Goal: Complete application form

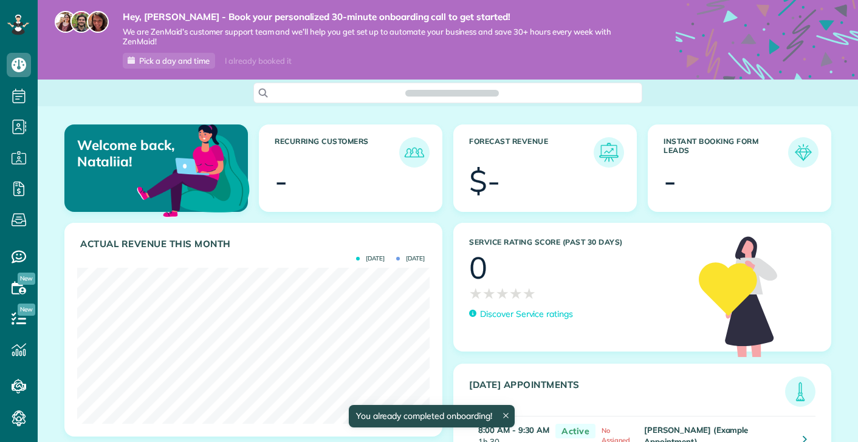
scroll to position [156, 352]
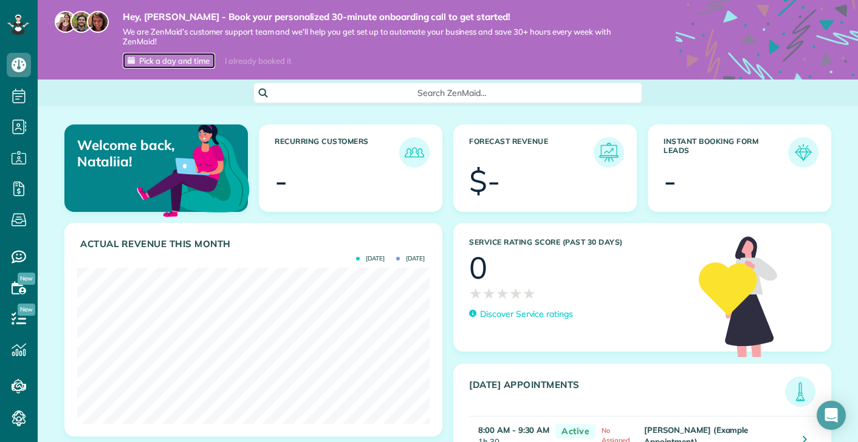
click at [196, 64] on span "Pick a day and time" at bounding box center [174, 61] width 70 height 10
click at [248, 61] on div "I already booked it" at bounding box center [258, 60] width 81 height 15
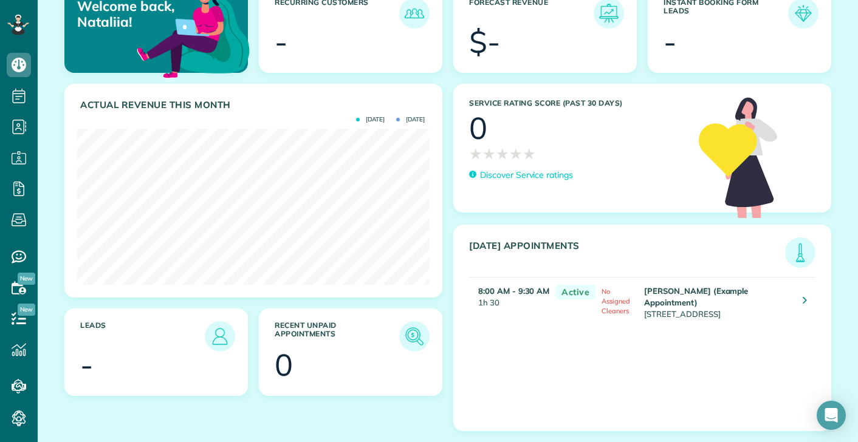
scroll to position [0, 0]
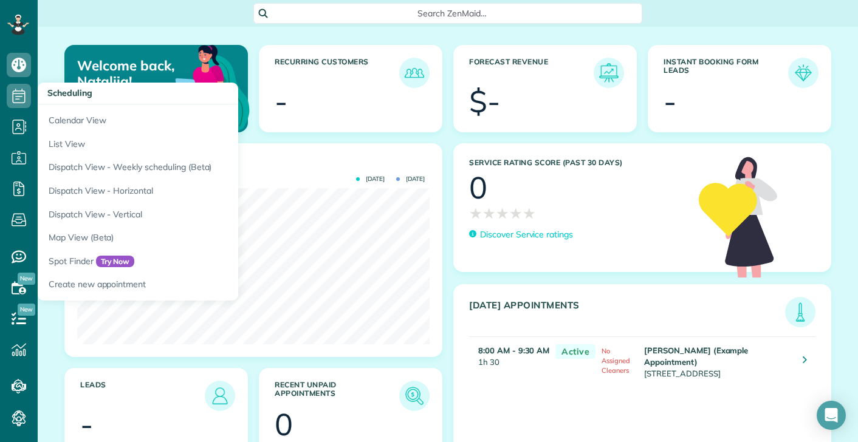
click at [63, 96] on span "Scheduling" at bounding box center [69, 93] width 45 height 11
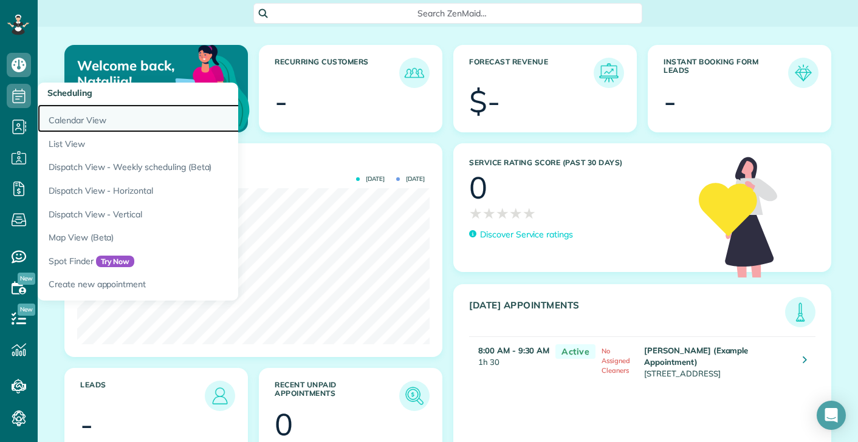
click at [60, 121] on link "Calendar View" at bounding box center [190, 119] width 304 height 28
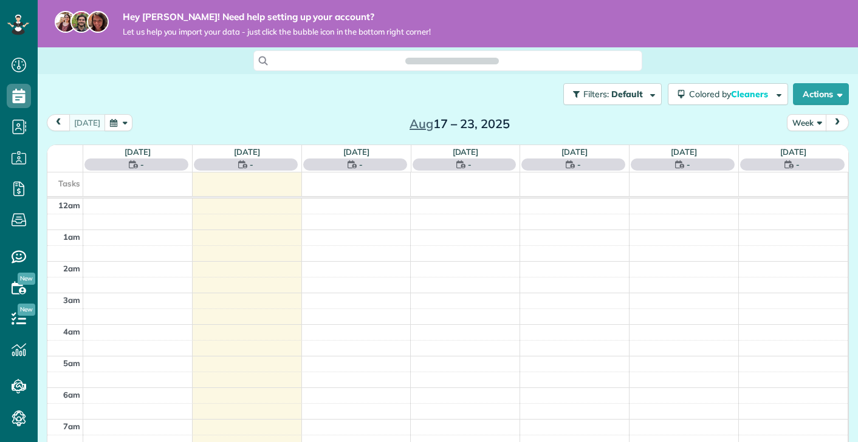
scroll to position [222, 0]
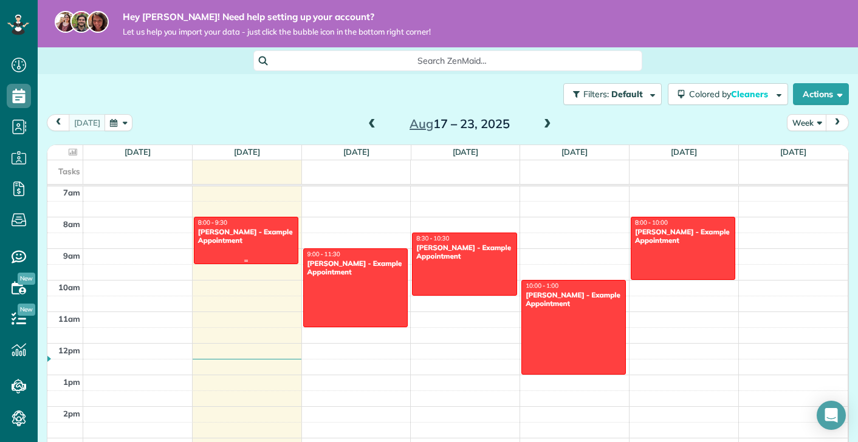
click at [246, 259] on div at bounding box center [245, 261] width 103 height 5
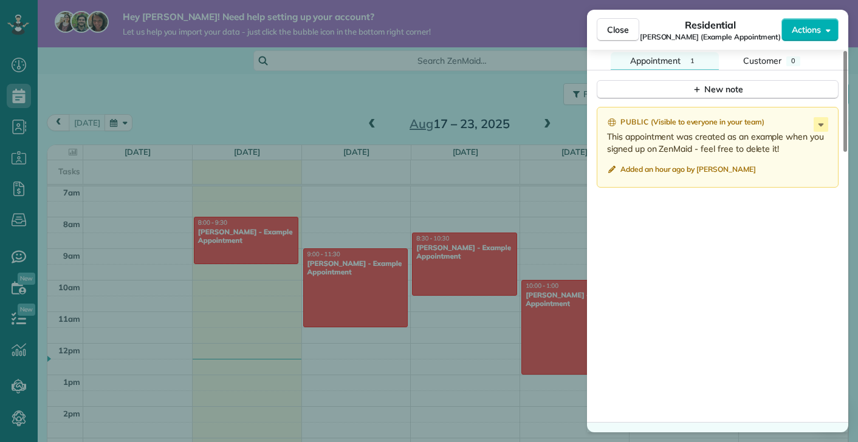
scroll to position [1063, 0]
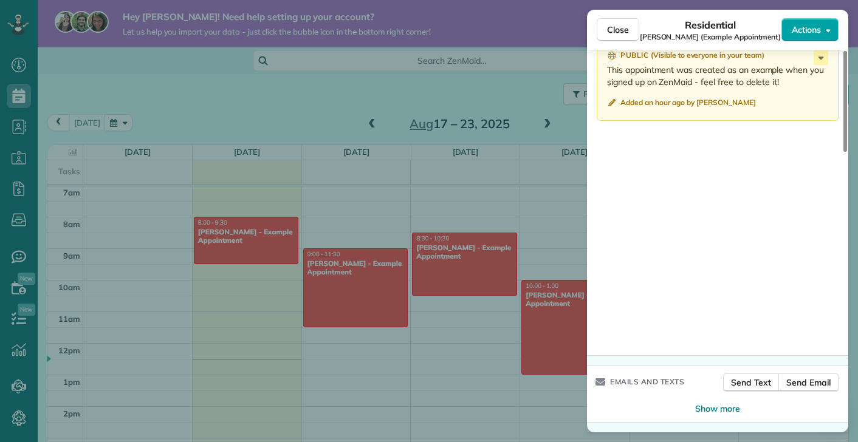
click at [830, 34] on button "Actions" at bounding box center [809, 29] width 57 height 23
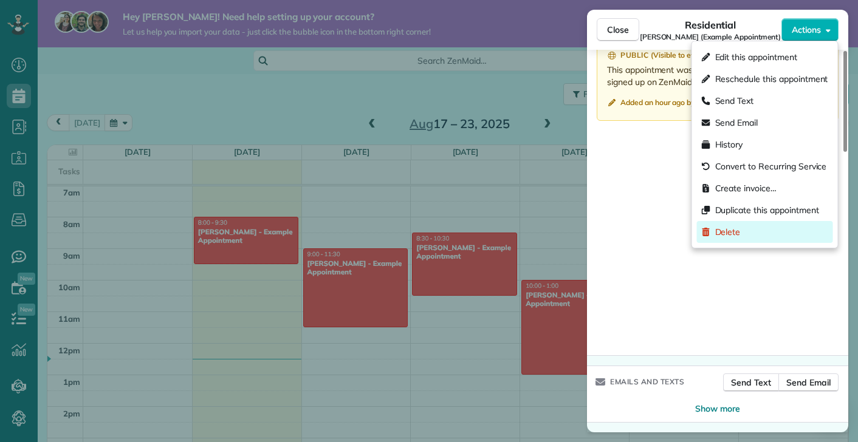
click at [721, 228] on span "Delete" at bounding box center [728, 232] width 26 height 12
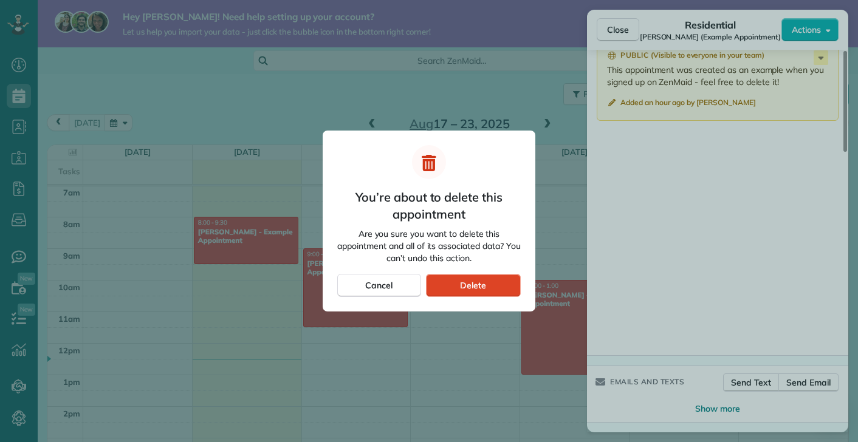
click at [465, 285] on span "Delete" at bounding box center [473, 286] width 26 height 12
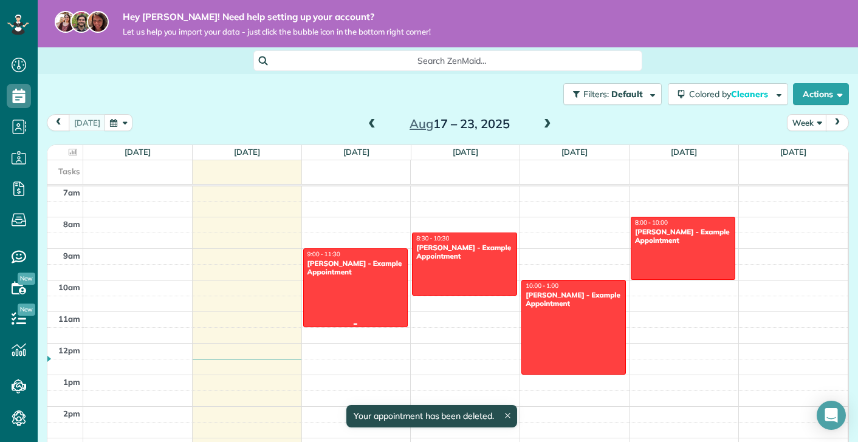
click at [352, 322] on div at bounding box center [355, 324] width 103 height 5
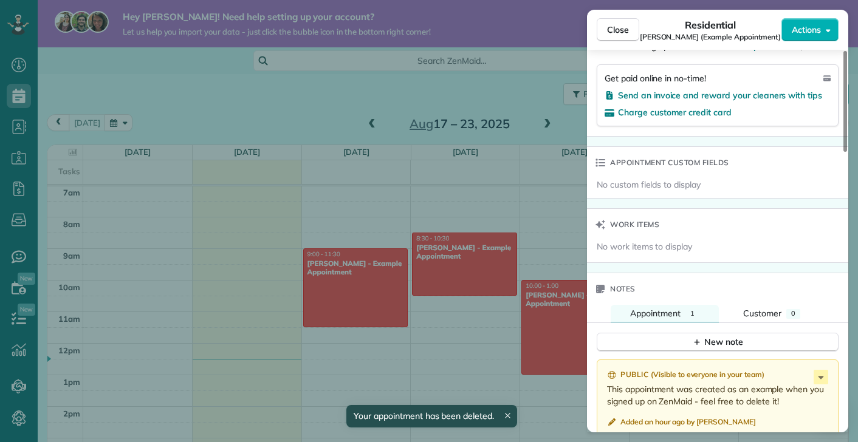
scroll to position [1063, 0]
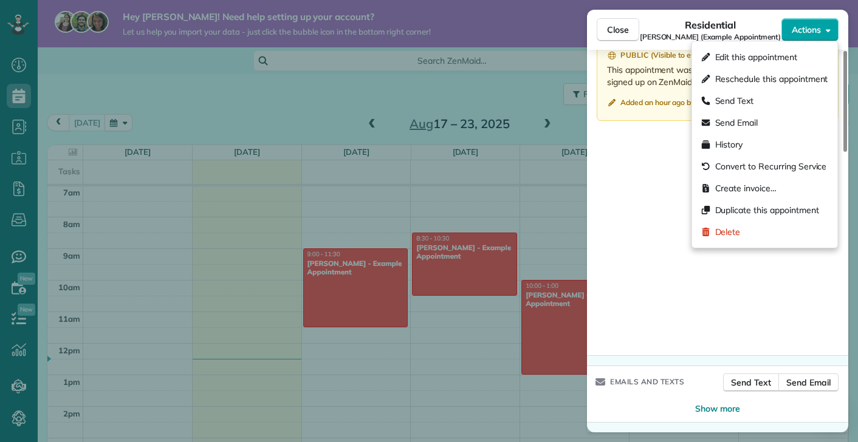
click at [830, 26] on icon "button" at bounding box center [828, 30] width 5 height 9
click at [746, 235] on div "Delete" at bounding box center [765, 232] width 136 height 22
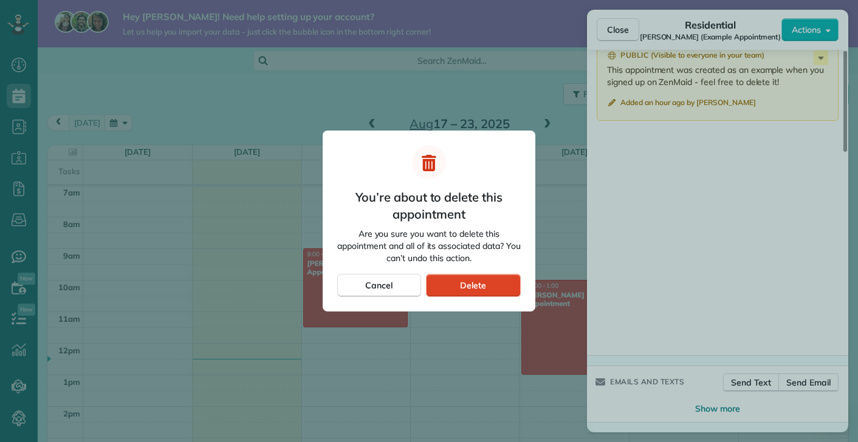
click at [459, 286] on div "Delete" at bounding box center [473, 285] width 95 height 23
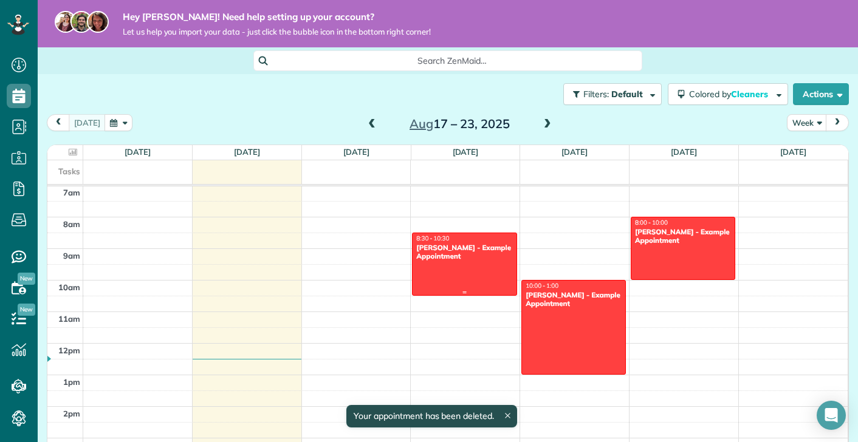
click at [463, 292] on div at bounding box center [464, 292] width 103 height 5
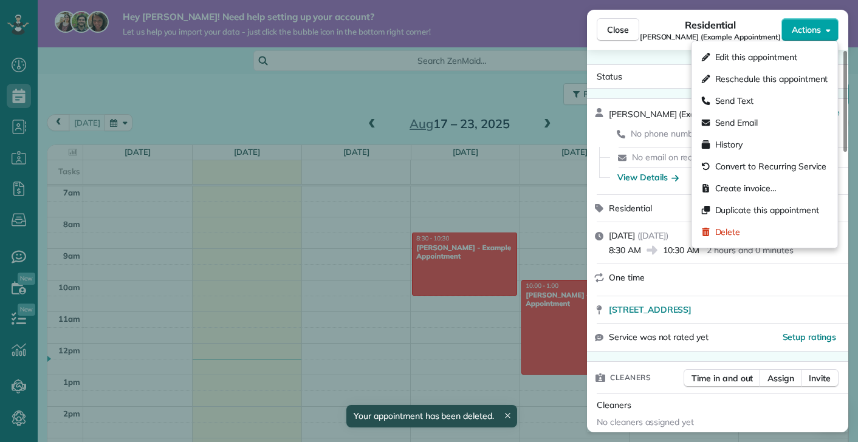
click at [826, 26] on icon "button" at bounding box center [828, 30] width 5 height 9
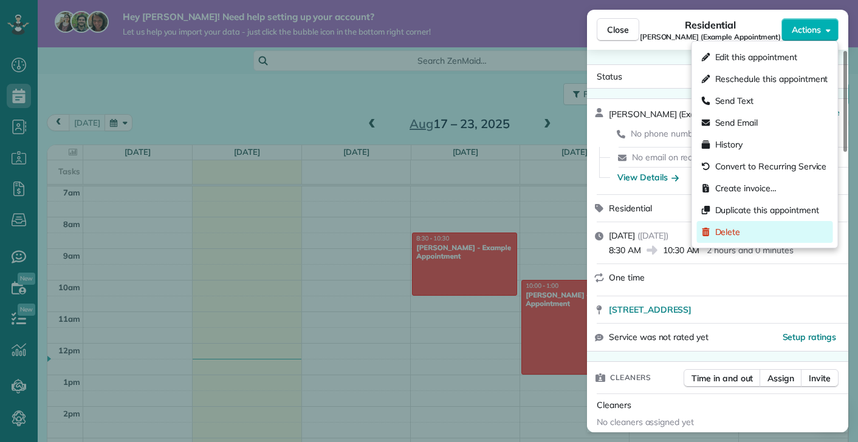
click at [727, 233] on span "Delete" at bounding box center [728, 232] width 26 height 12
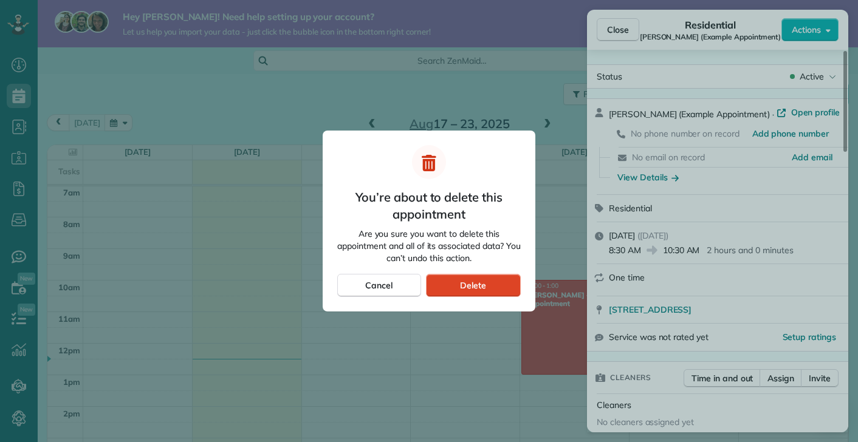
click at [512, 278] on div "Delete" at bounding box center [473, 285] width 95 height 23
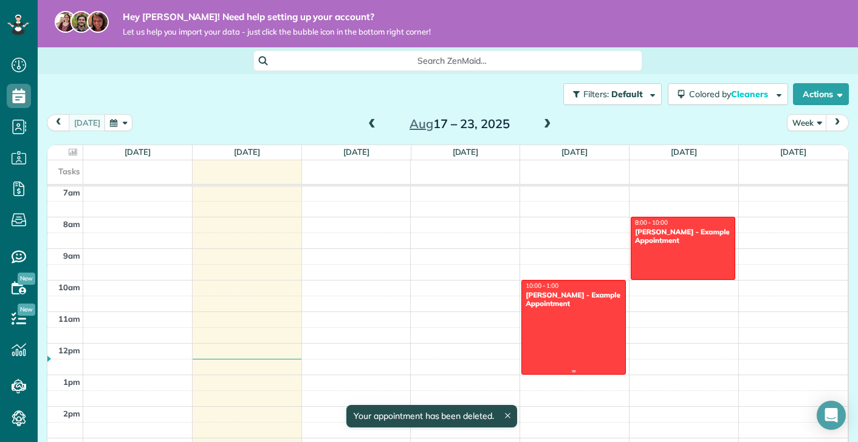
click at [569, 365] on div at bounding box center [573, 328] width 103 height 94
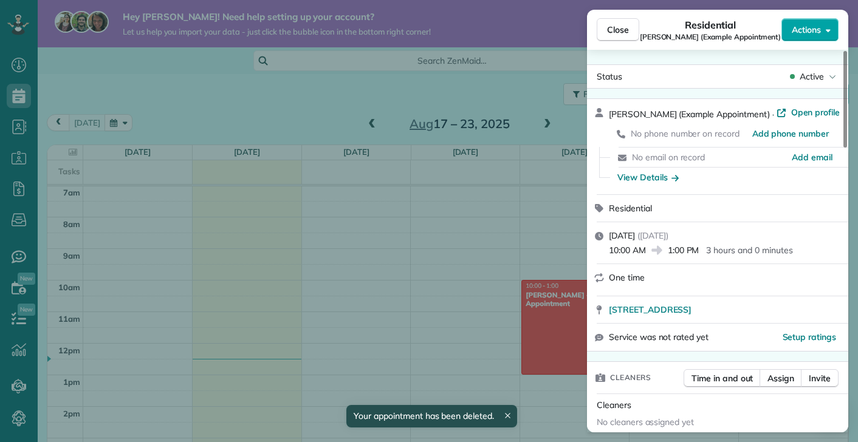
click at [803, 31] on span "Actions" at bounding box center [806, 30] width 29 height 12
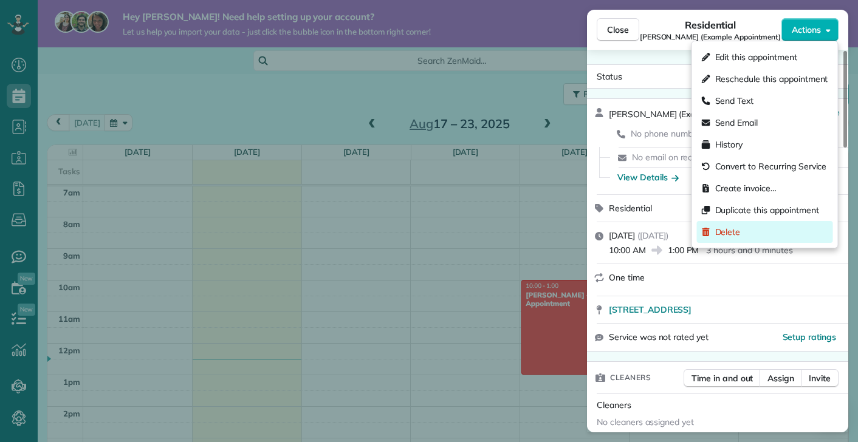
click at [729, 230] on span "Delete" at bounding box center [728, 232] width 26 height 12
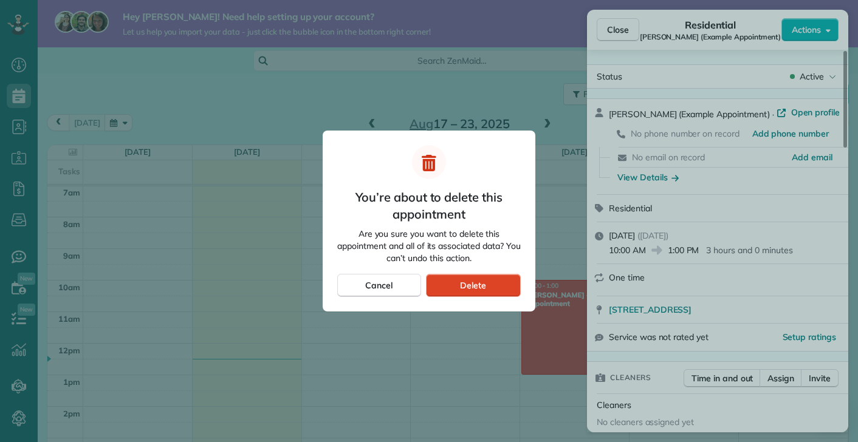
click at [473, 288] on span "Delete" at bounding box center [473, 286] width 26 height 12
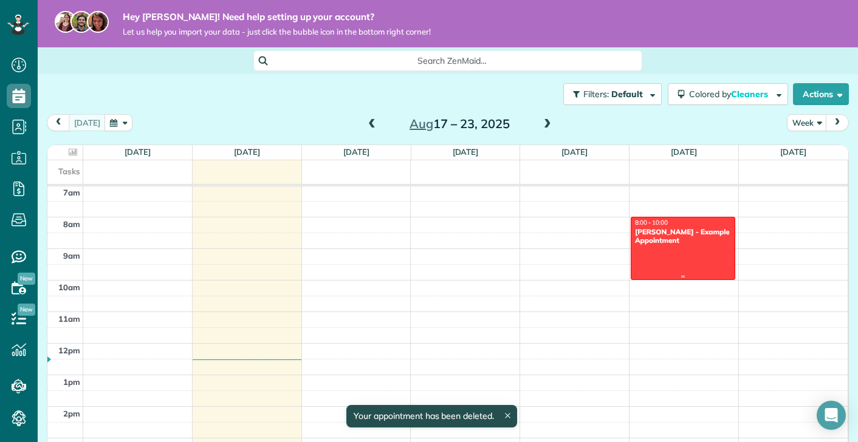
click at [682, 273] on div at bounding box center [682, 249] width 103 height 62
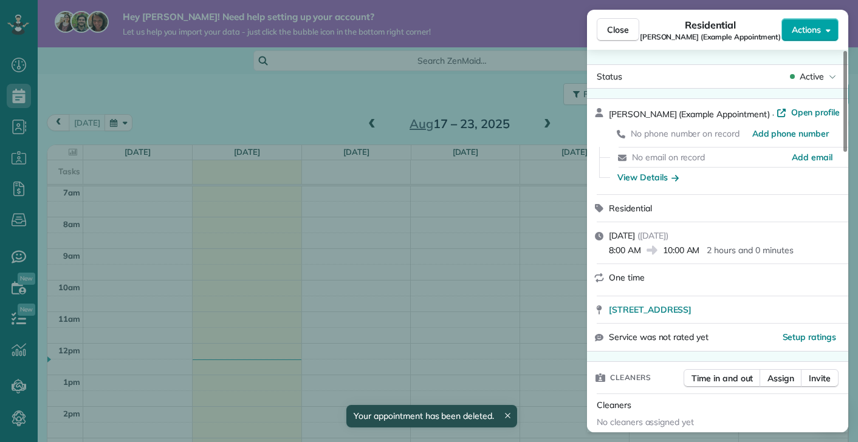
click at [809, 26] on span "Actions" at bounding box center [806, 30] width 29 height 12
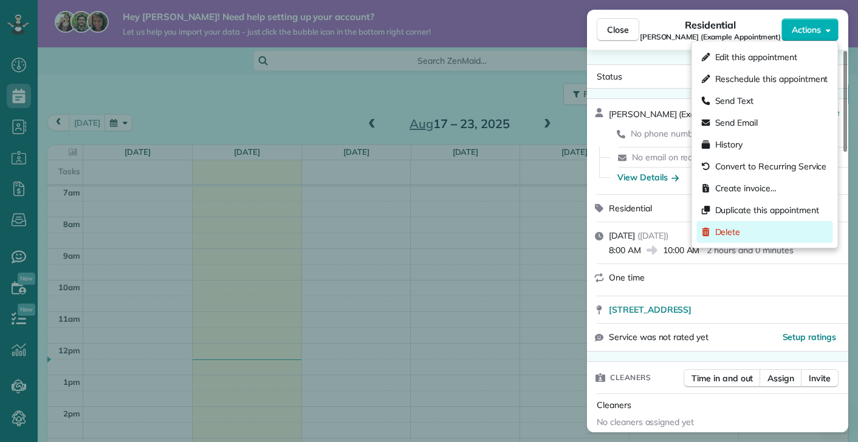
click at [743, 231] on div "Delete" at bounding box center [765, 232] width 136 height 22
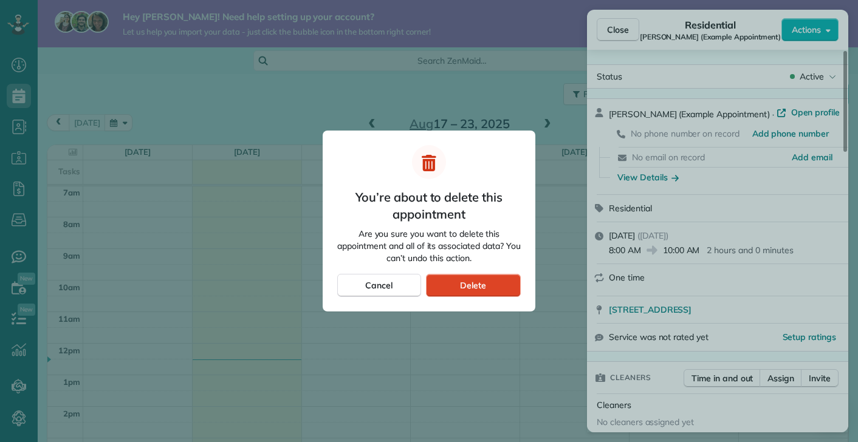
click at [494, 289] on div "Delete" at bounding box center [473, 285] width 95 height 23
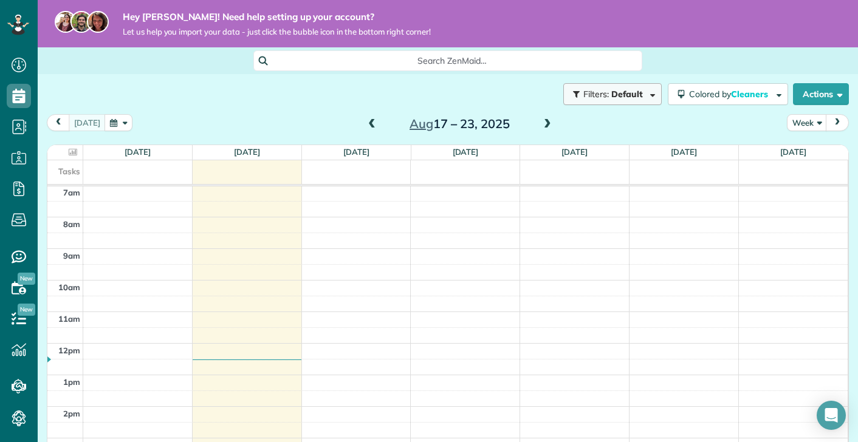
click at [649, 89] on button "Filters: Default" at bounding box center [612, 94] width 98 height 22
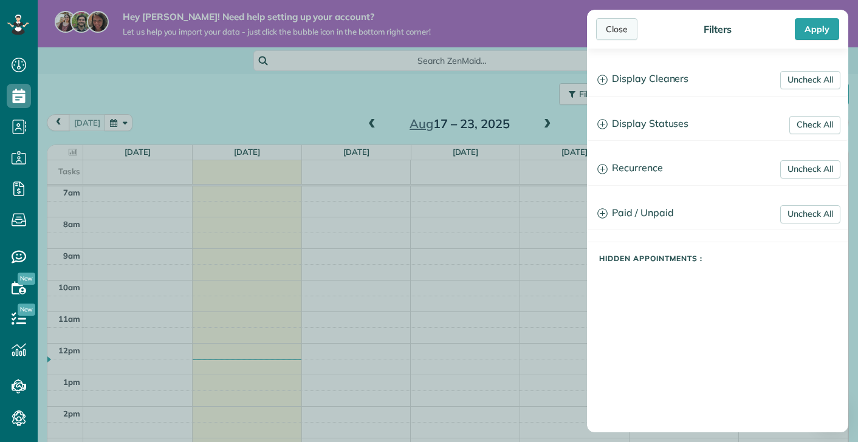
click at [619, 34] on div "Close" at bounding box center [616, 29] width 41 height 22
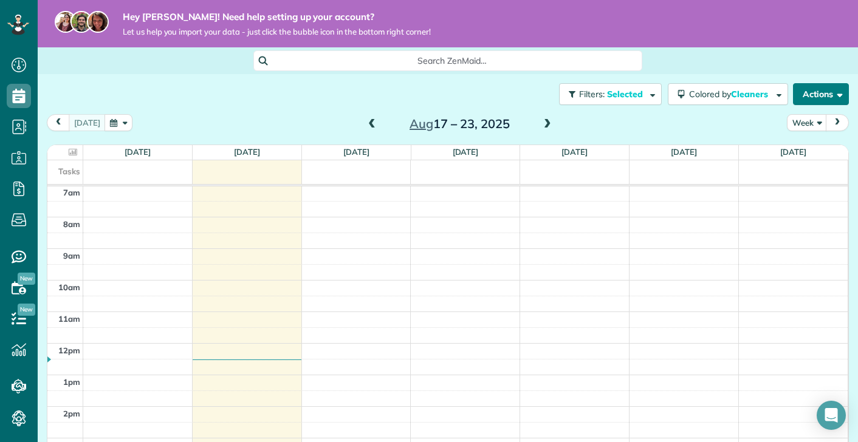
click at [829, 97] on button "Actions" at bounding box center [821, 94] width 56 height 22
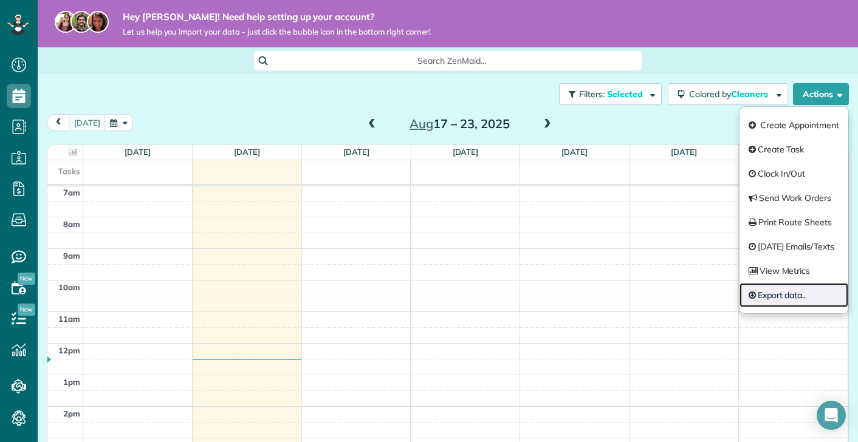
click at [787, 297] on link "Export data.." at bounding box center [794, 295] width 109 height 24
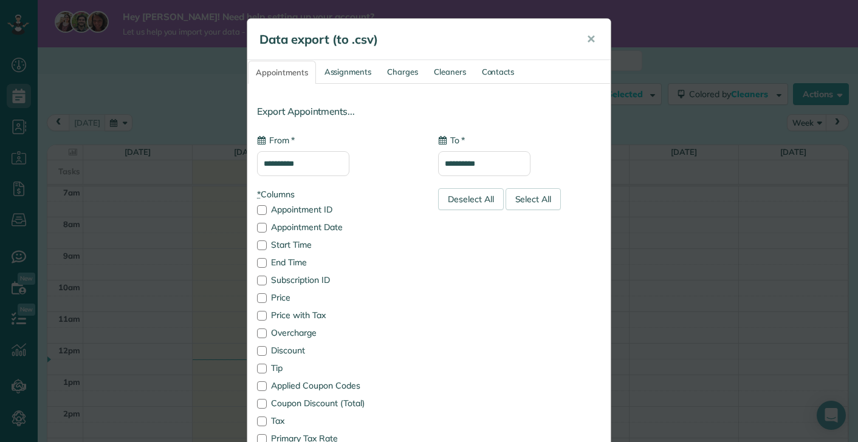
type input "**********"
click at [486, 72] on link "Contacts" at bounding box center [498, 72] width 47 height 22
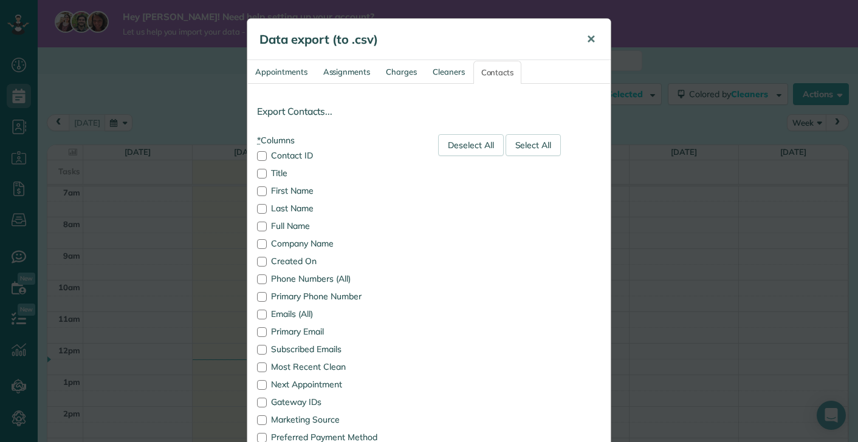
click at [589, 40] on span "✕" at bounding box center [590, 39] width 9 height 14
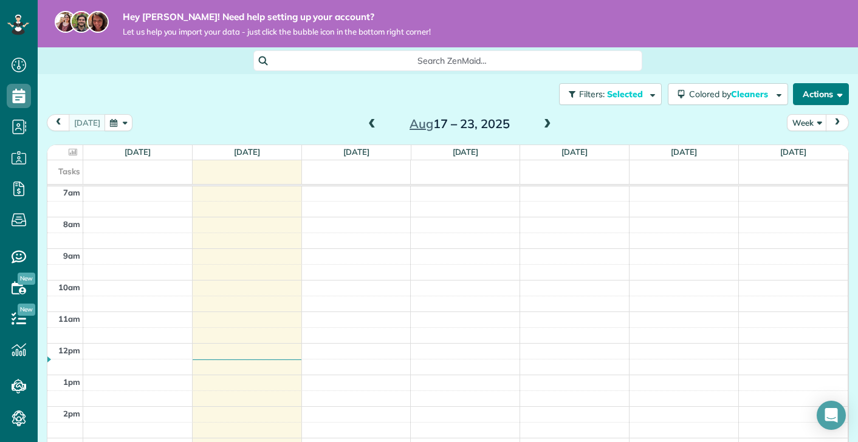
click at [840, 84] on button "Actions" at bounding box center [821, 94] width 56 height 22
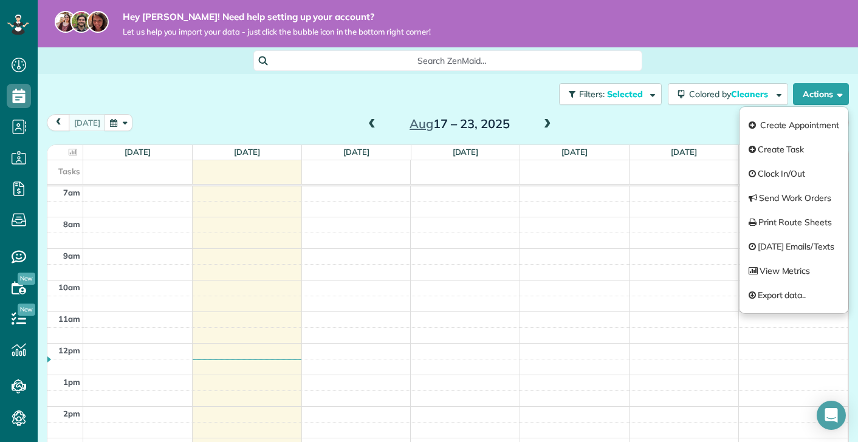
click at [207, 106] on div "Filters: Selected Colored by Cleaners Color by Cleaner Color by Team Color by S…" at bounding box center [448, 94] width 820 height 40
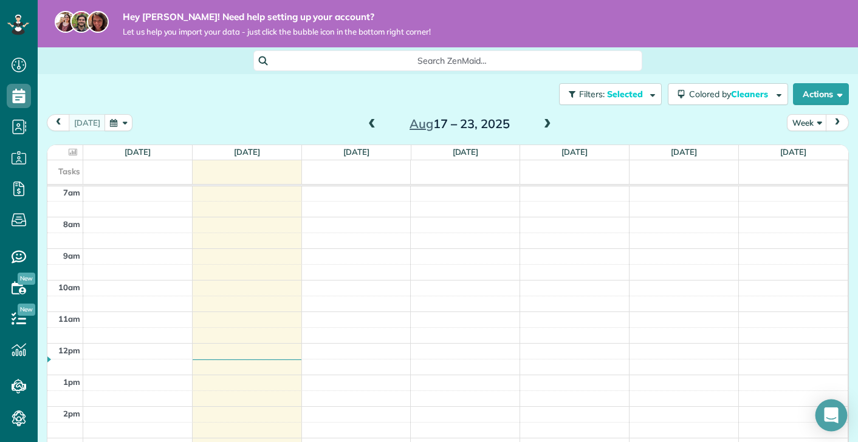
click at [833, 414] on icon "Open Intercom Messenger" at bounding box center [831, 416] width 14 height 16
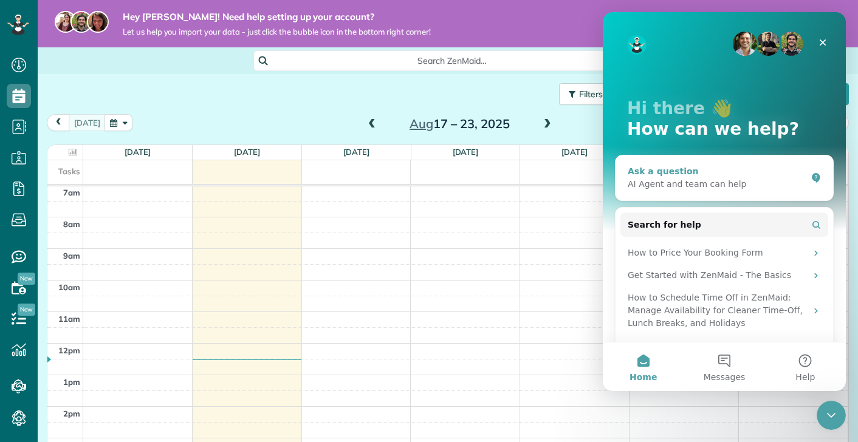
click at [747, 185] on div "AI Agent and team can help" at bounding box center [717, 184] width 179 height 13
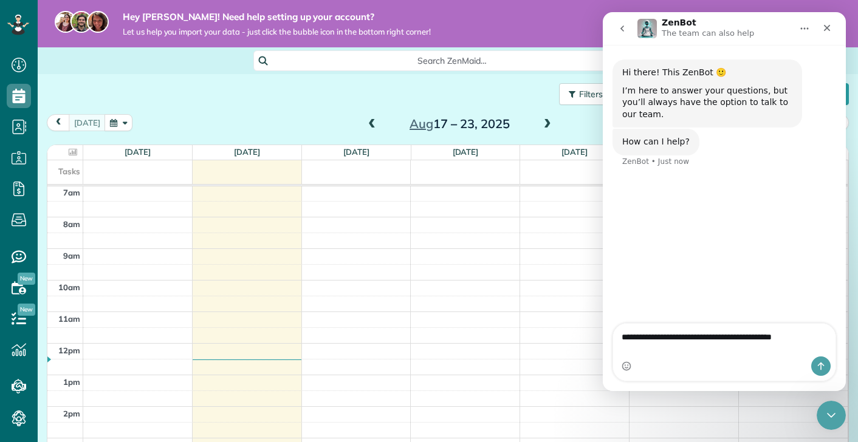
type textarea "**********"
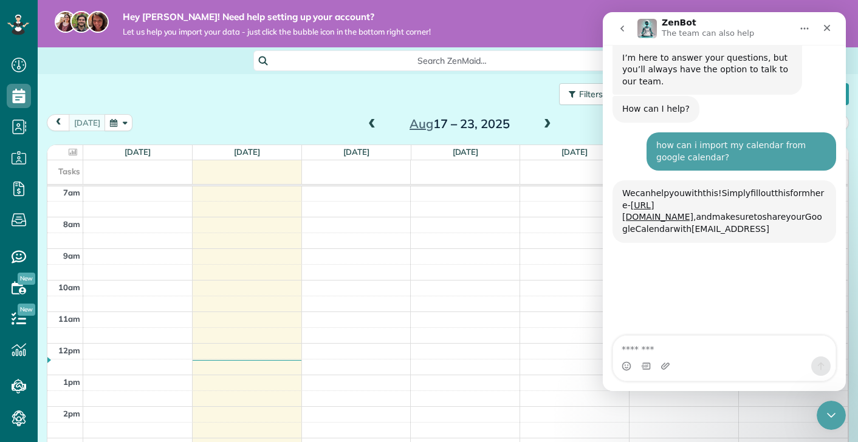
scroll to position [123, 0]
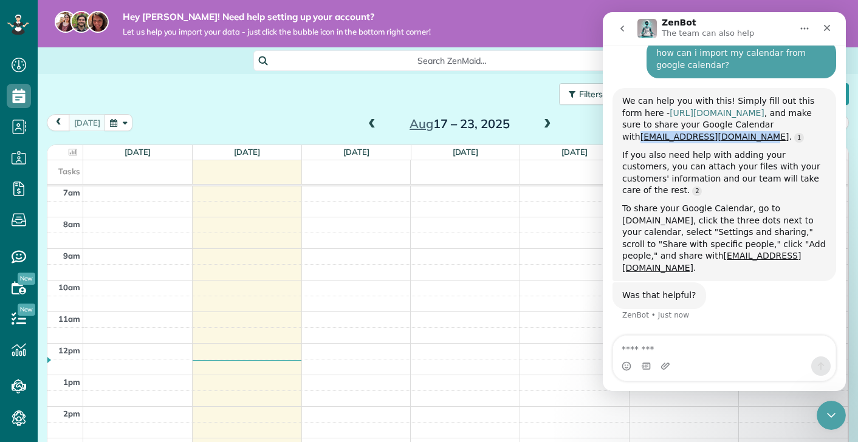
click at [707, 111] on link "https://www.zenmaid.com/concierge-onboarding-form/" at bounding box center [717, 113] width 95 height 10
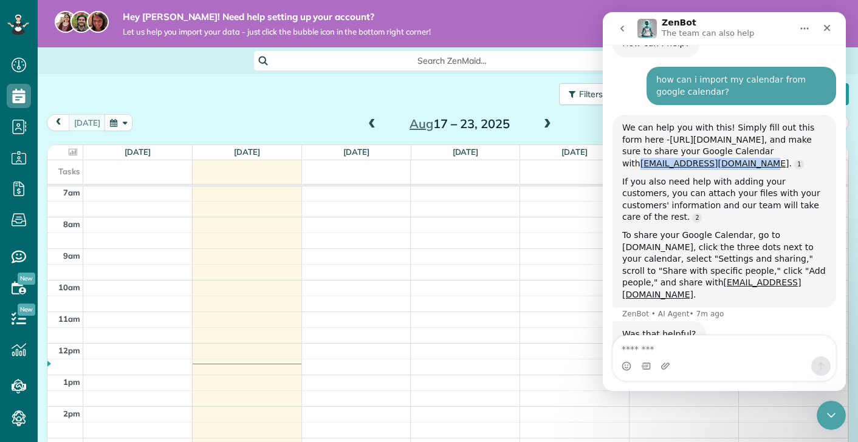
scroll to position [76, 0]
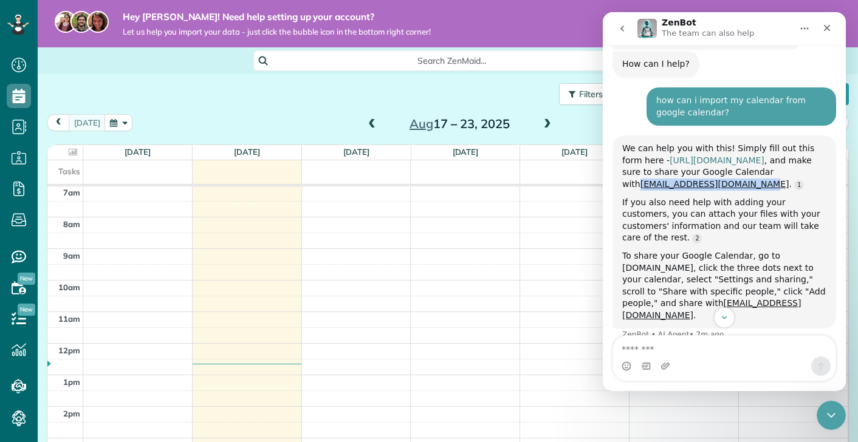
click at [695, 162] on link "https://www.zenmaid.com/concierge-onboarding-form/" at bounding box center [717, 161] width 95 height 10
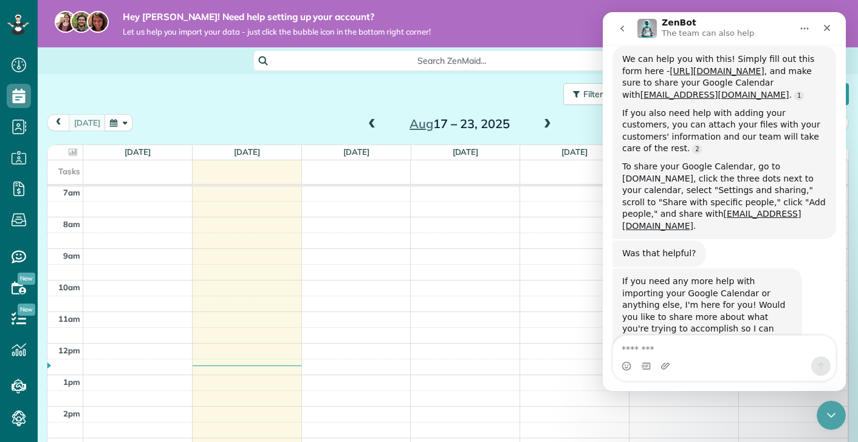
scroll to position [194, 0]
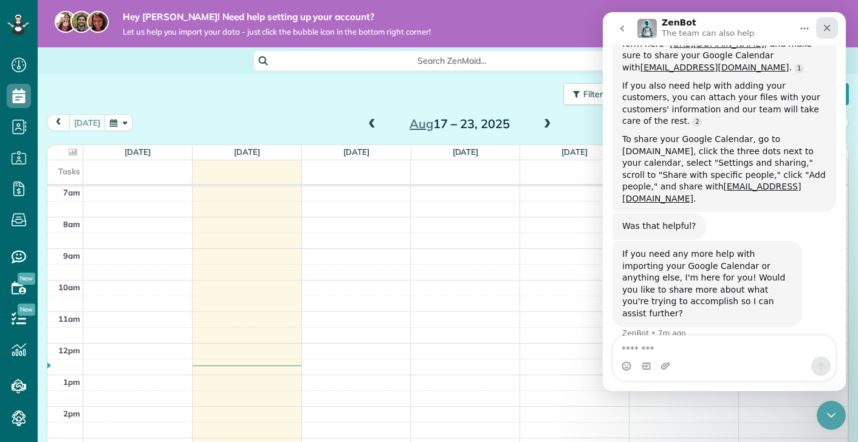
click at [828, 30] on icon "Close" at bounding box center [827, 28] width 10 height 10
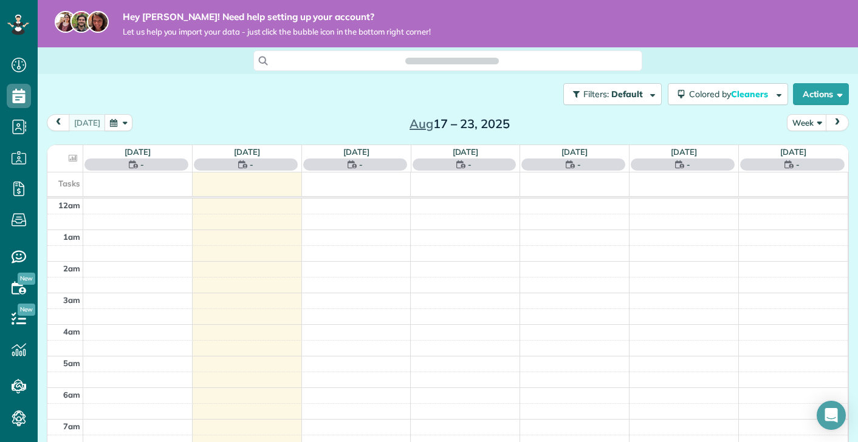
scroll to position [222, 0]
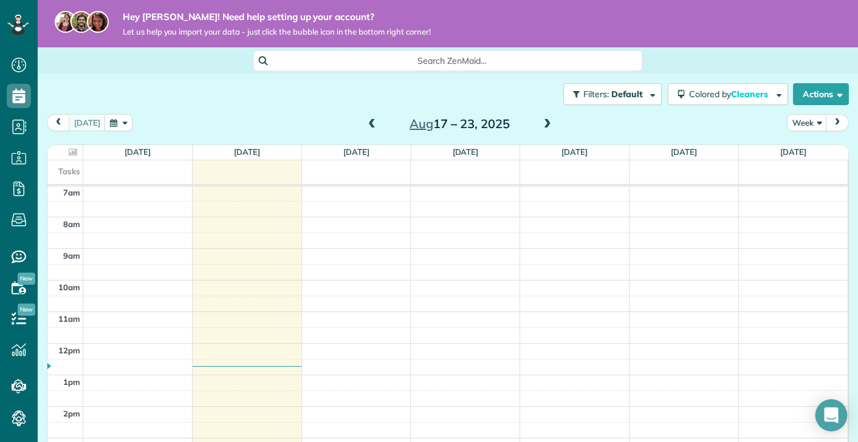
click at [835, 419] on icon "Open Intercom Messenger" at bounding box center [831, 416] width 14 height 16
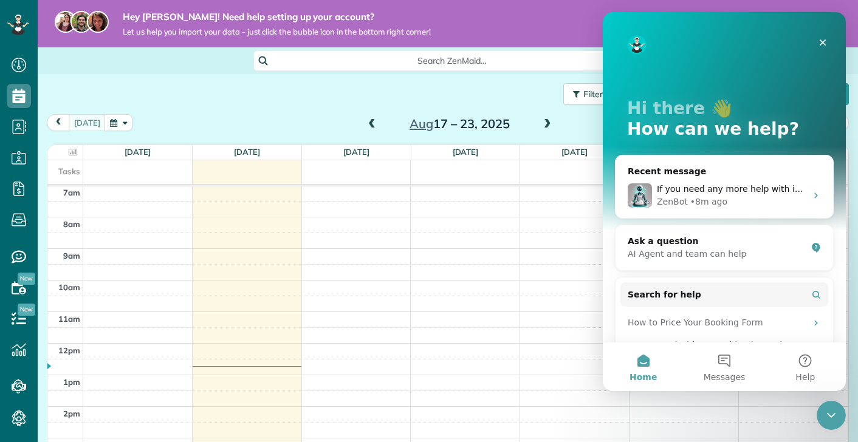
scroll to position [0, 0]
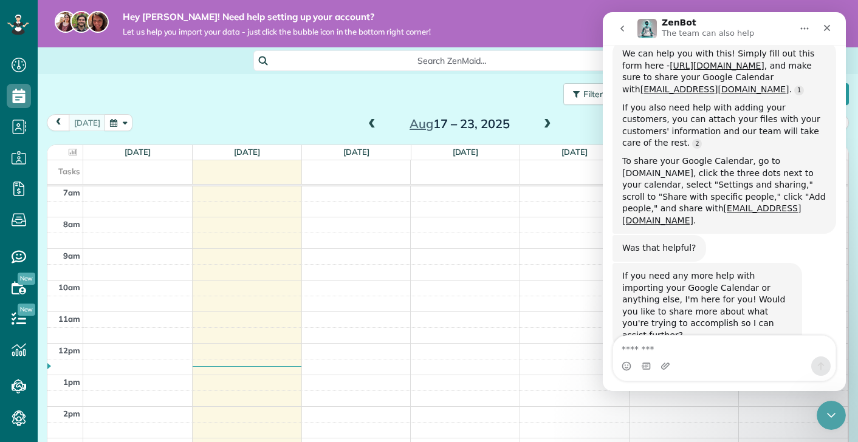
scroll to position [194, 0]
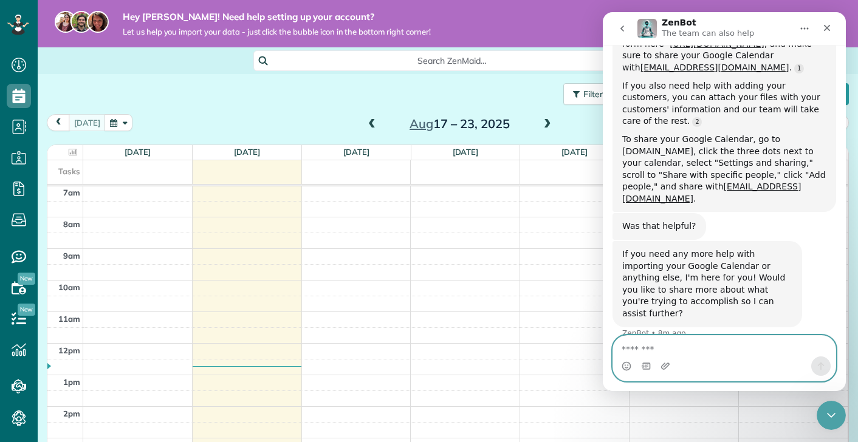
click at [680, 348] on textarea "Message…" at bounding box center [724, 346] width 222 height 21
type textarea "******"
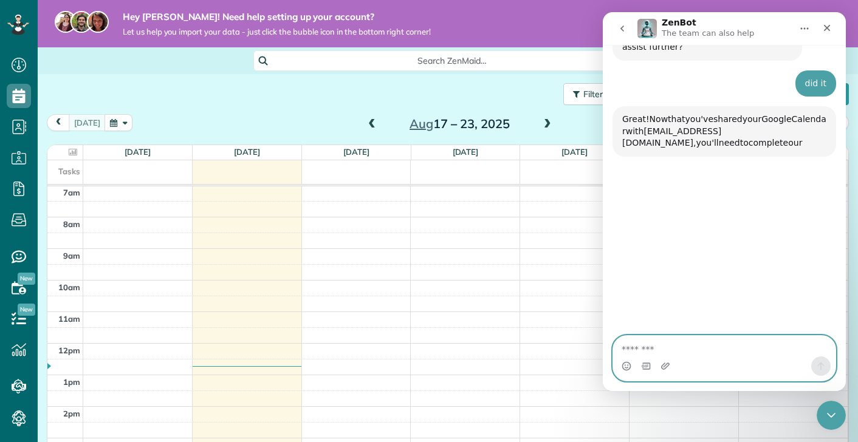
scroll to position [473, 0]
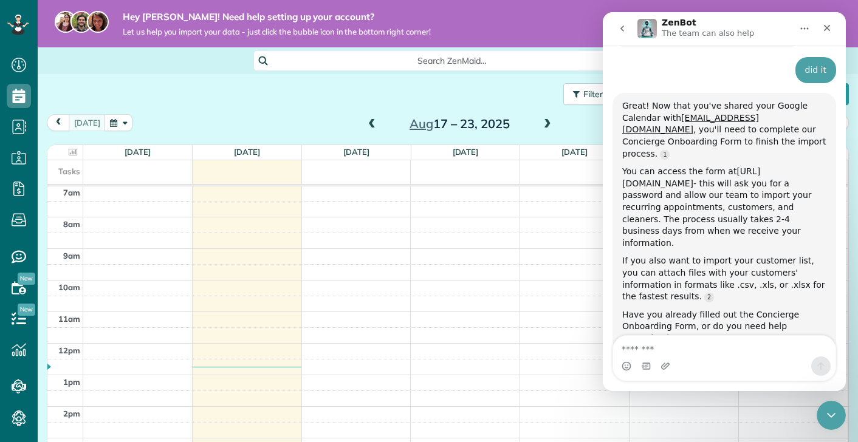
click at [702, 167] on link "https://app.zenmaid.com/concierge" at bounding box center [691, 178] width 138 height 22
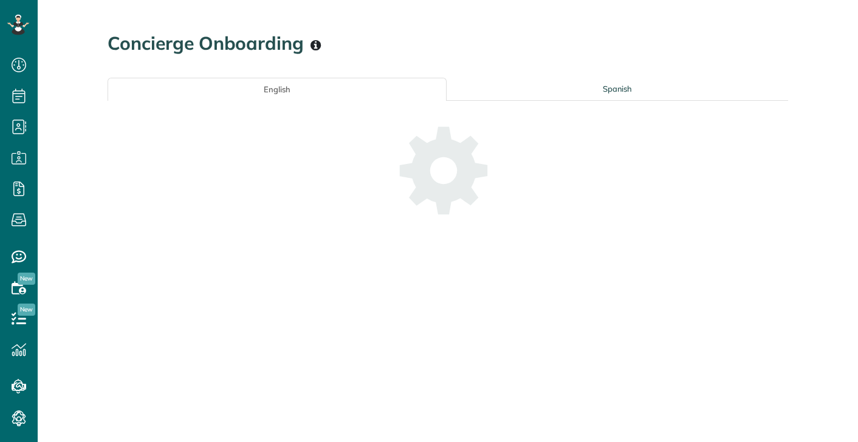
scroll to position [5, 5]
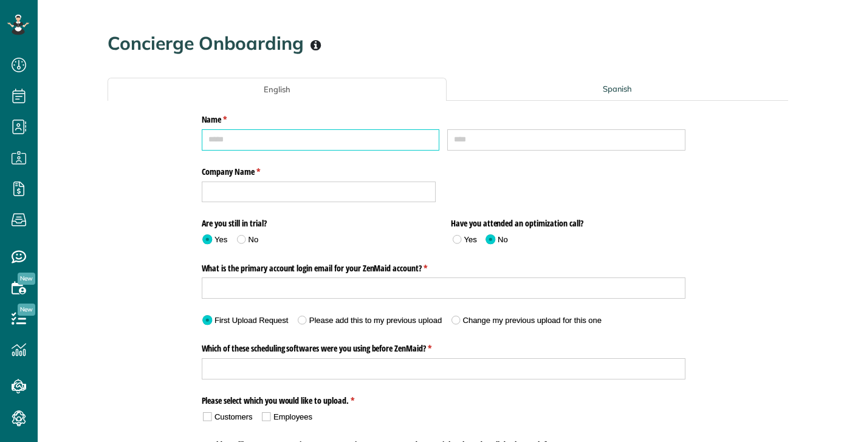
click at [236, 137] on input "First" at bounding box center [321, 139] width 238 height 21
type input "********"
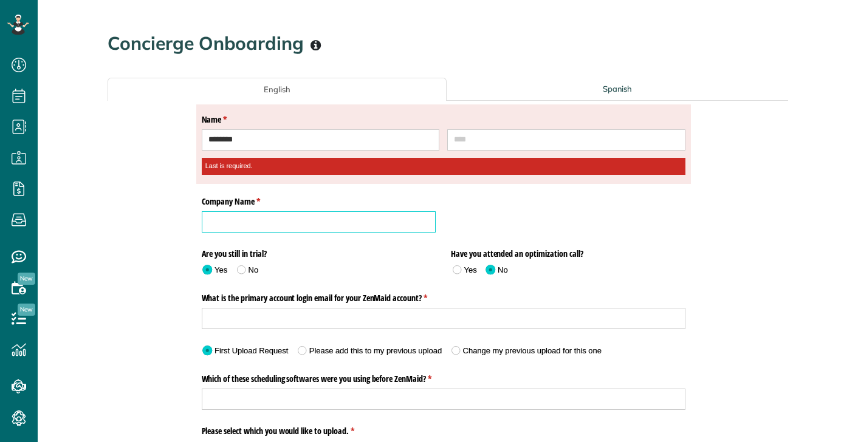
click at [253, 219] on input "Company Name * (required)" at bounding box center [319, 221] width 235 height 21
click at [469, 143] on input "Last" at bounding box center [566, 139] width 238 height 21
type input "*******"
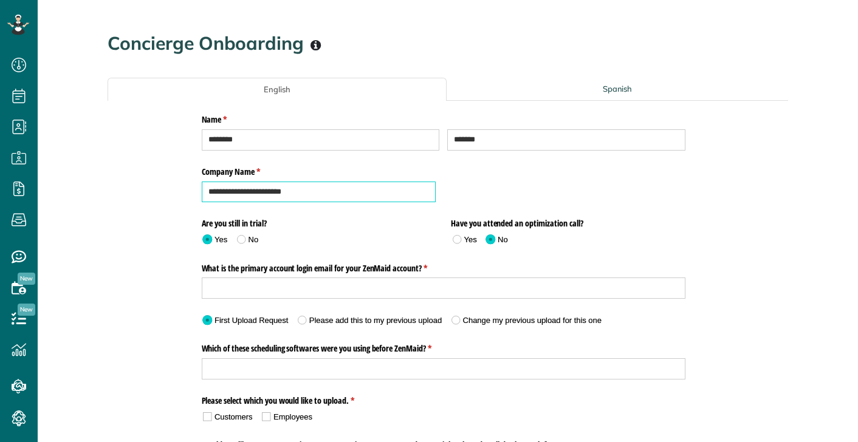
type input "**********"
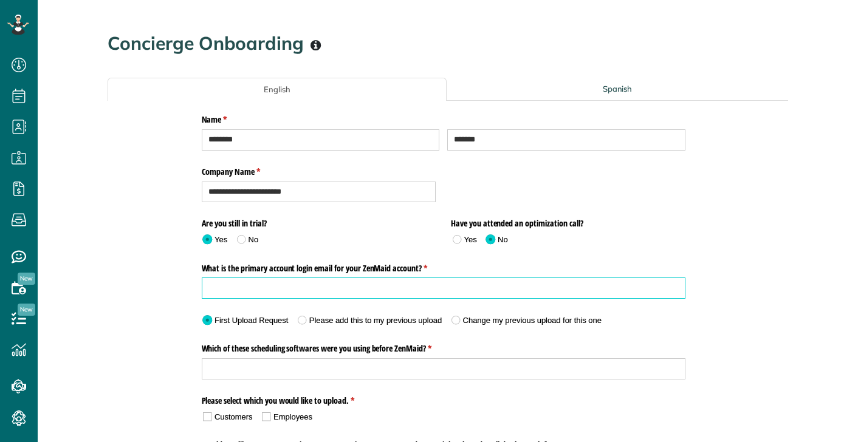
click at [335, 287] on input "What is the primary account login email for your ZenMaid account? * (required)" at bounding box center [444, 288] width 484 height 21
type input "**********"
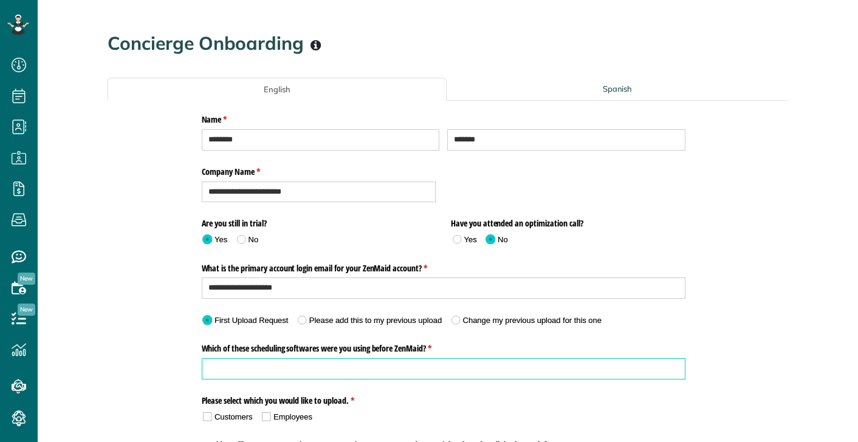
click at [306, 372] on input "Which of these scheduling softwares were you using before ZenMaid? * (required)" at bounding box center [444, 369] width 484 height 21
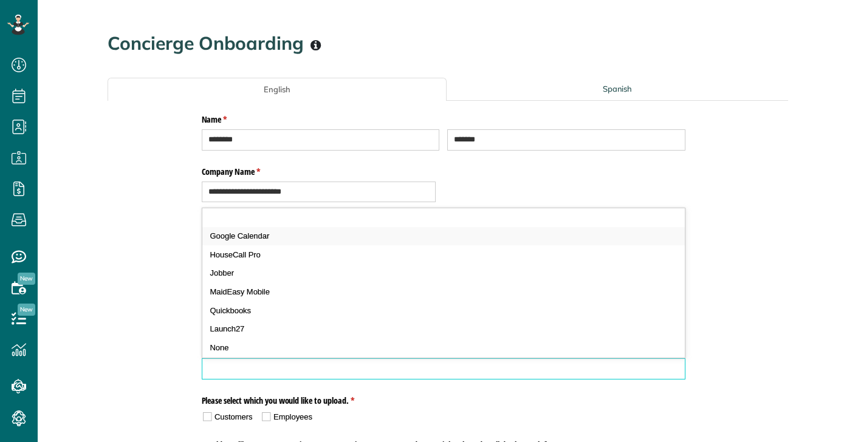
click at [314, 233] on div "Google Calendar" at bounding box center [443, 236] width 467 height 11
type input "**********"
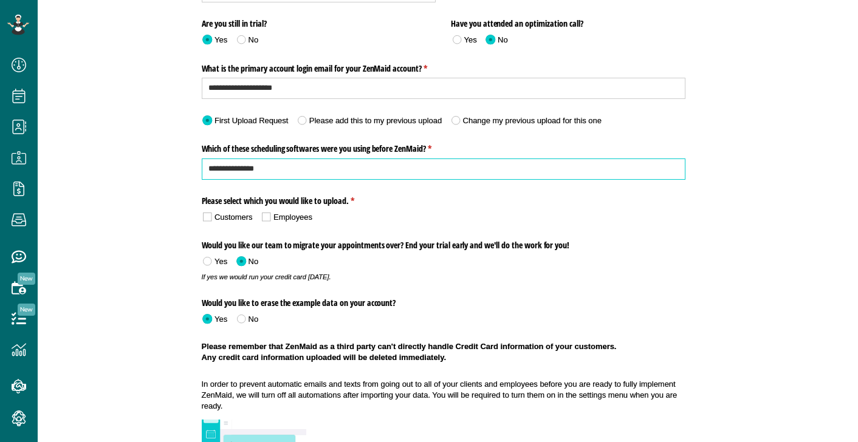
scroll to position [208, 0]
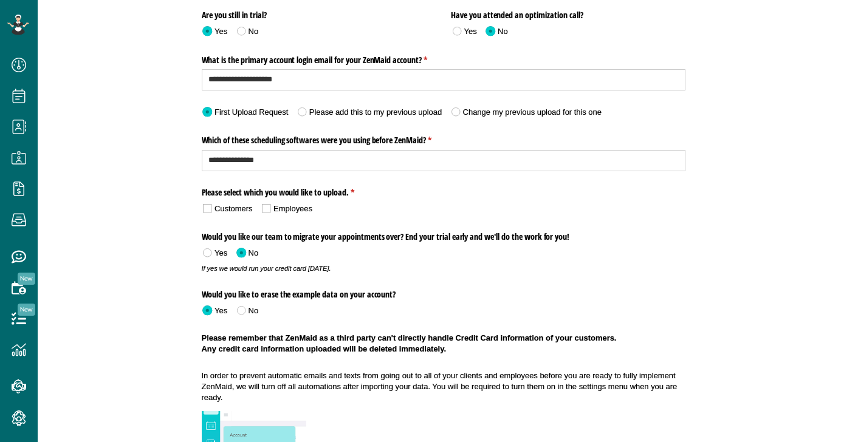
click at [245, 208] on div "Customers" at bounding box center [234, 209] width 38 height 11
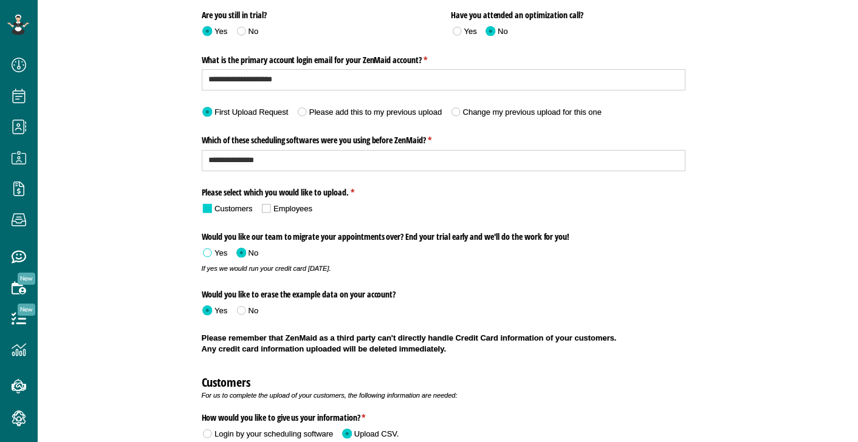
click at [208, 252] on span at bounding box center [207, 253] width 9 height 9
click at [243, 253] on span at bounding box center [241, 253] width 9 height 9
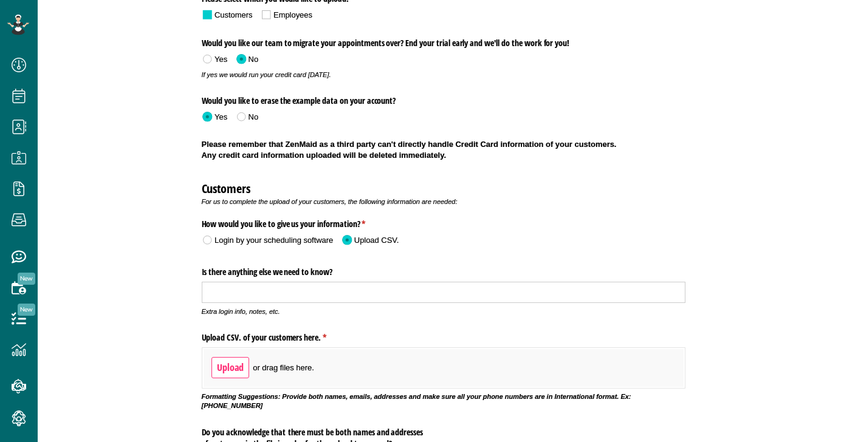
scroll to position [433, 0]
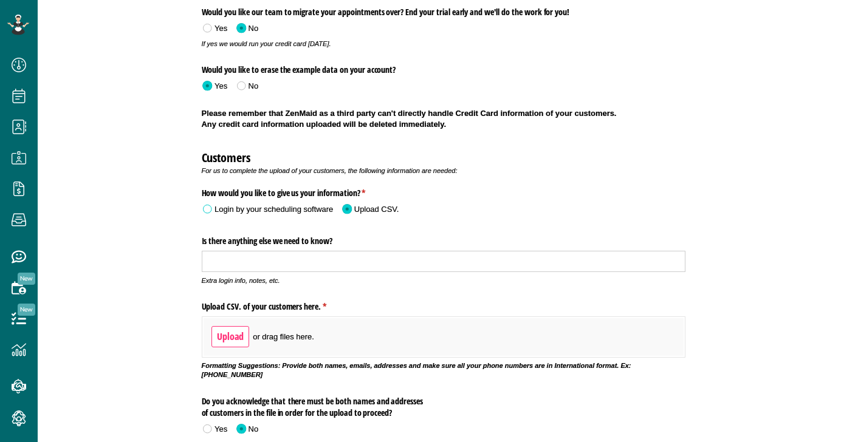
click at [292, 210] on div "Login by your scheduling software" at bounding box center [274, 209] width 118 height 11
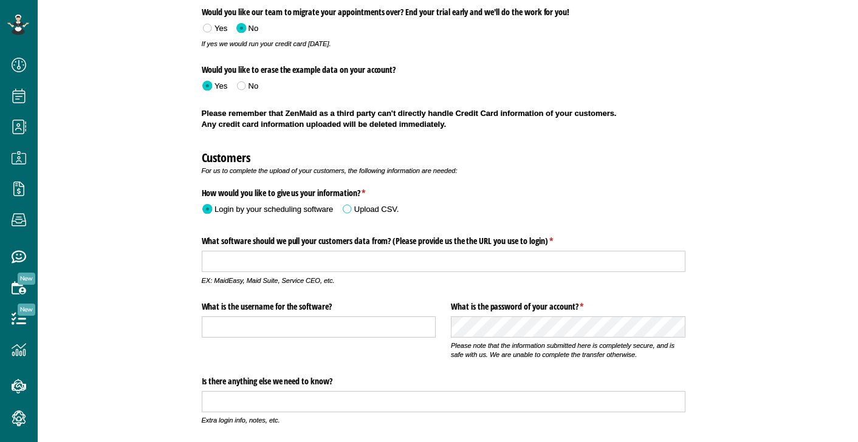
click at [348, 209] on span at bounding box center [347, 209] width 9 height 9
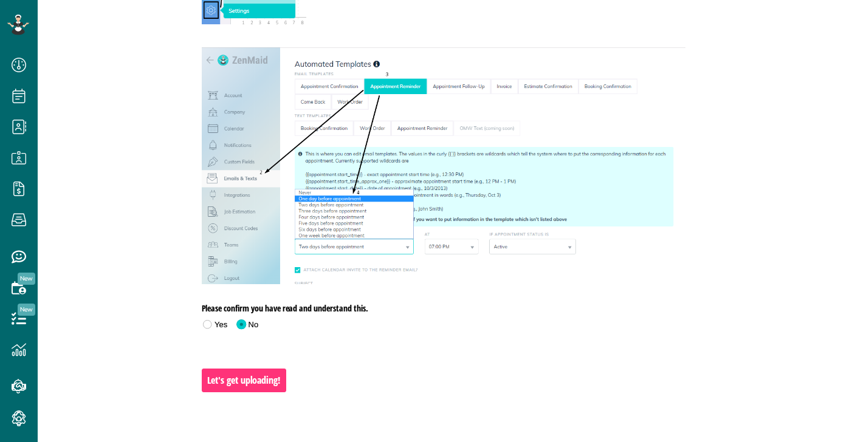
scroll to position [1138, 0]
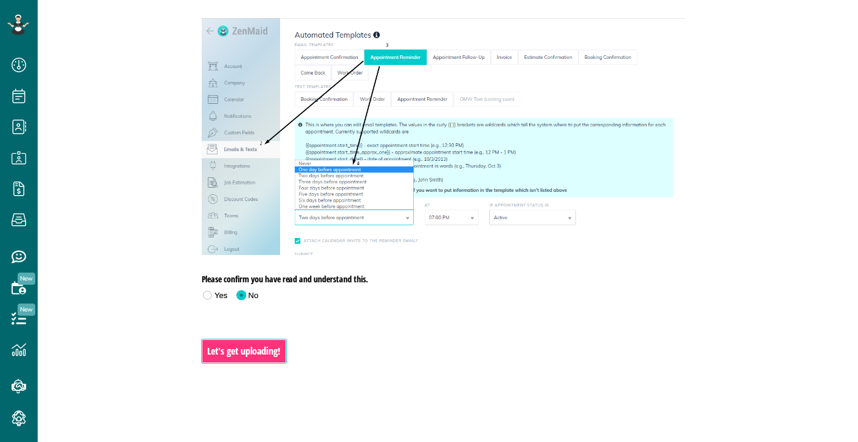
click at [251, 347] on span "Let's get uploading!" at bounding box center [244, 351] width 74 height 15
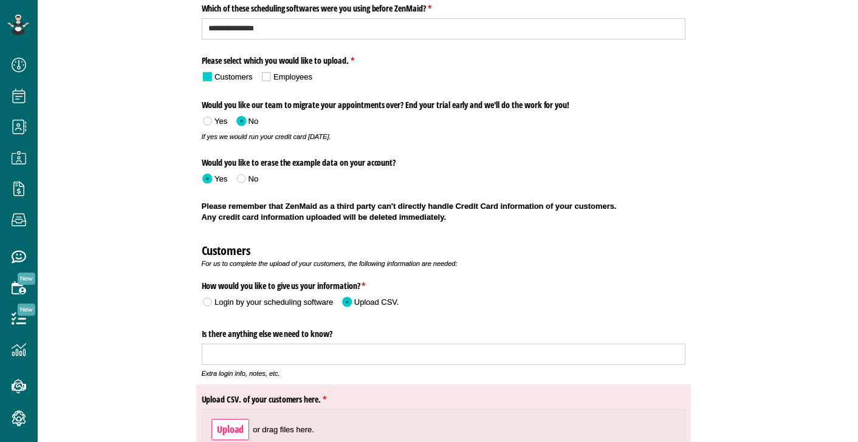
scroll to position [338, 0]
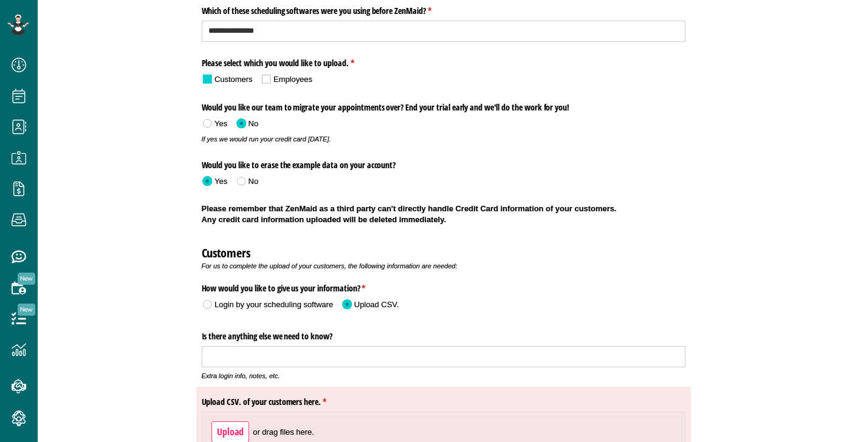
click at [268, 81] on span "checkbox-group" at bounding box center [266, 79] width 9 height 9
click at [231, 80] on div "Customers" at bounding box center [234, 79] width 38 height 11
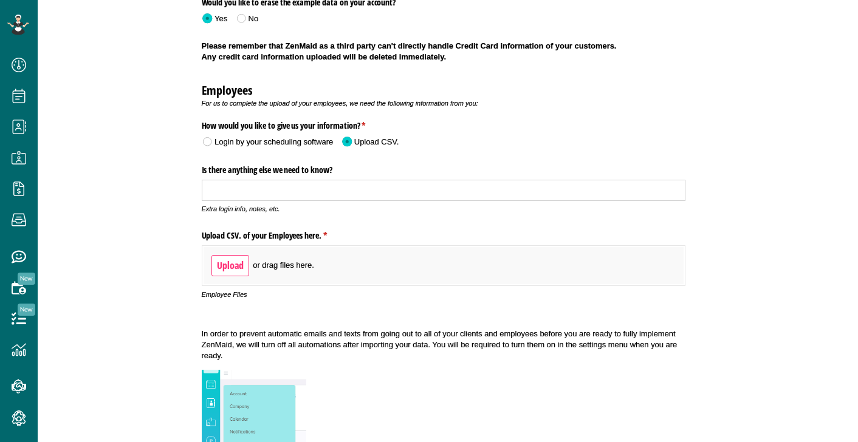
scroll to position [503, 0]
